Goal: Task Accomplishment & Management: Use online tool/utility

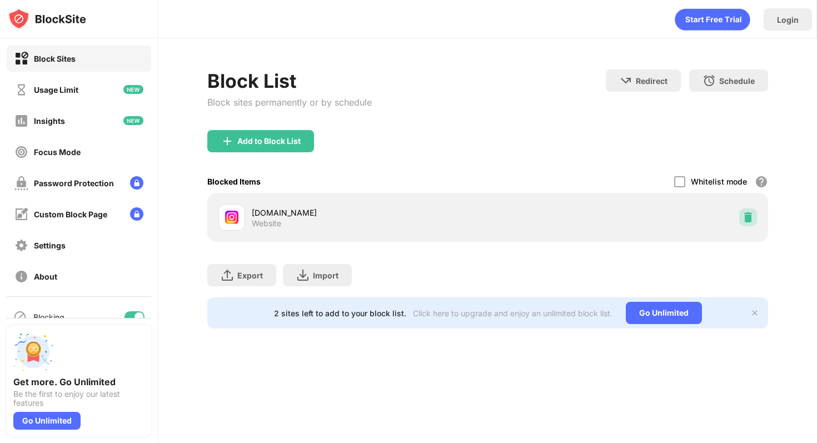
click at [749, 224] on div at bounding box center [748, 217] width 18 height 18
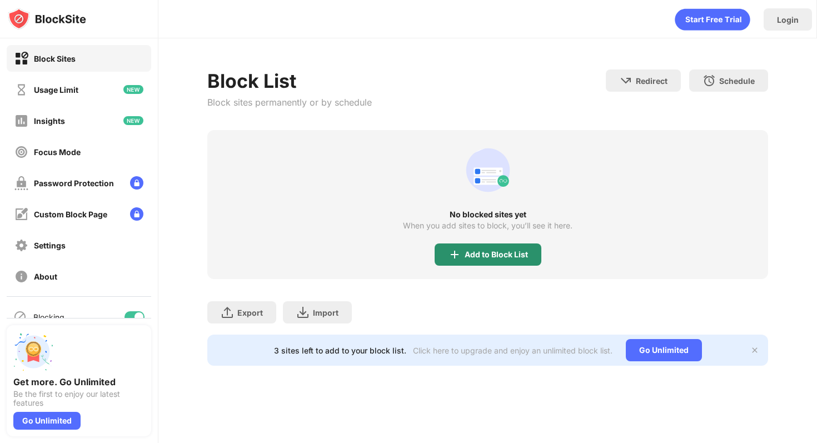
click at [504, 259] on div "Add to Block List" at bounding box center [487, 254] width 107 height 22
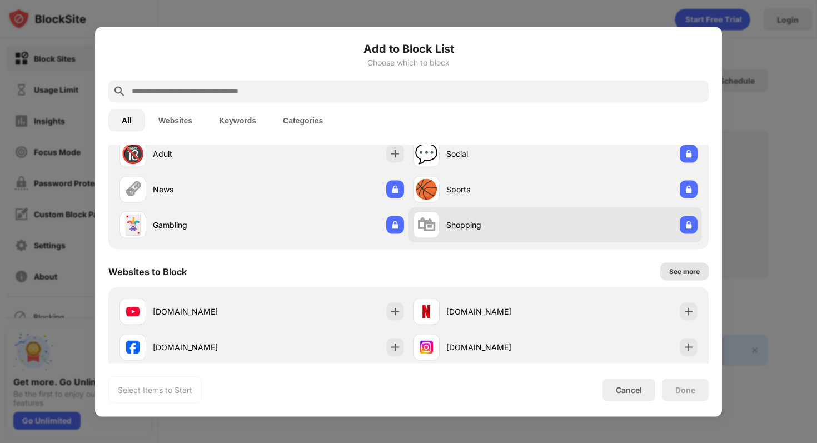
scroll to position [50, 0]
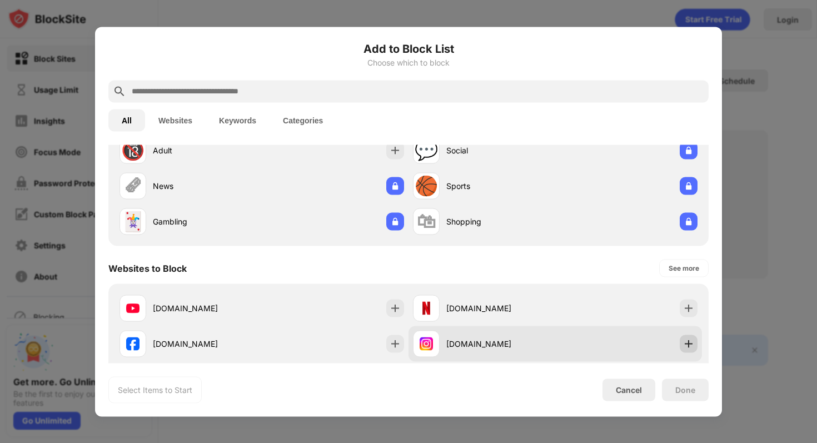
click at [685, 347] on img at bounding box center [688, 343] width 11 height 11
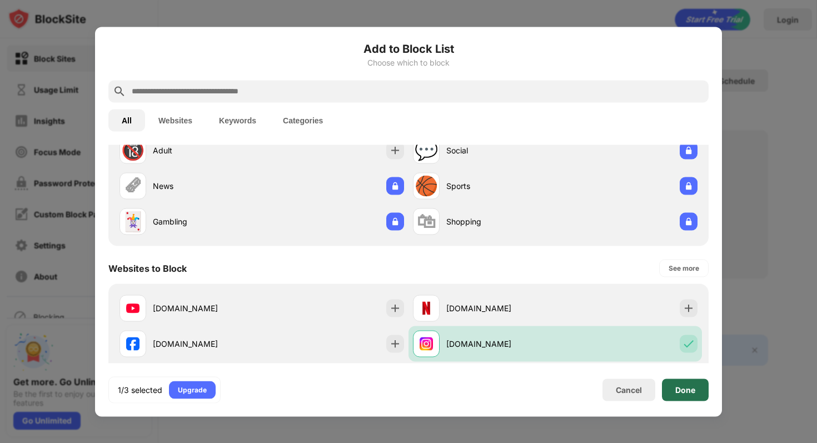
click at [685, 382] on div "Done" at bounding box center [685, 389] width 47 height 22
